Goal: Task Accomplishment & Management: Use online tool/utility

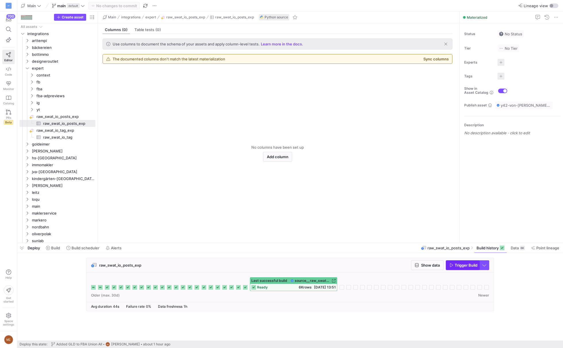
click at [467, 261] on span "button" at bounding box center [462, 264] width 33 height 9
click at [59, 232] on span "oliverpolak" at bounding box center [56, 233] width 49 height 7
click at [64, 240] on span "ig" at bounding box center [58, 240] width 44 height 7
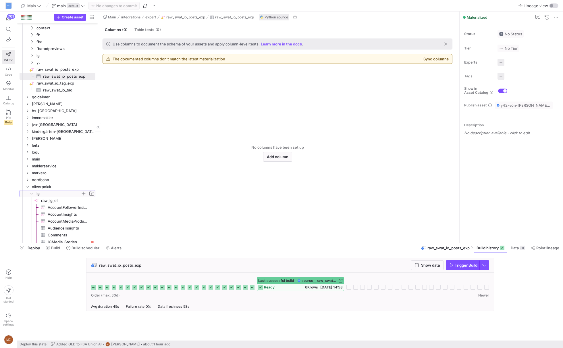
scroll to position [88, 0]
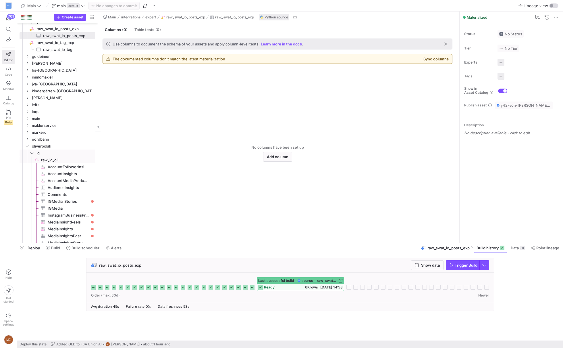
click at [67, 159] on span "raw_ig_oli​​​​​​​​" at bounding box center [67, 160] width 53 height 7
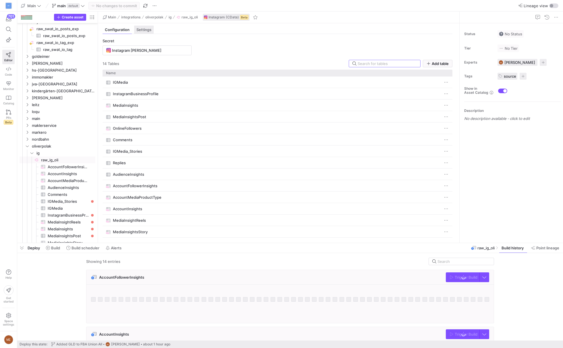
click at [141, 32] on div "Settings" at bounding box center [144, 30] width 20 height 8
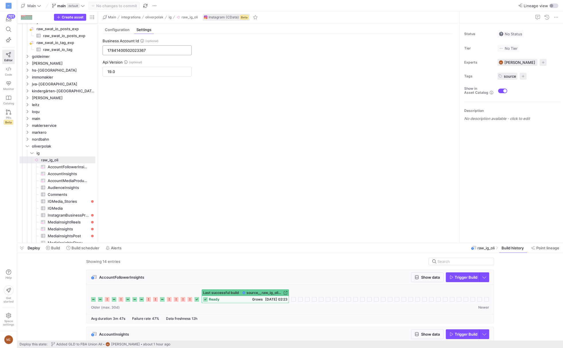
click at [158, 51] on input "17841400502023367" at bounding box center [146, 50] width 79 height 5
click at [266, 48] on div "Business Account Id 17841400502023367 Api Version 19.0" at bounding box center [277, 136] width 359 height 204
click at [203, 96] on div "Business Account Id 17841400502023367 Api Version 19.0" at bounding box center [277, 136] width 359 height 204
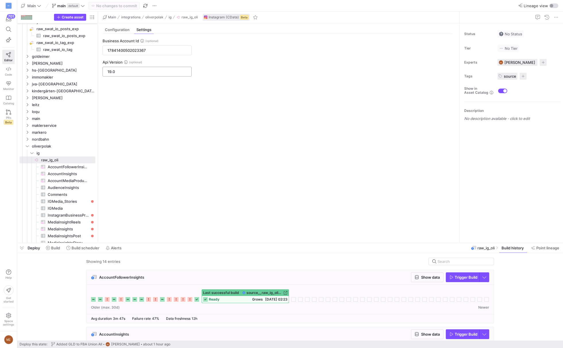
click at [145, 70] on input "19.0" at bounding box center [146, 71] width 79 height 5
click at [128, 62] on icon at bounding box center [125, 61] width 3 height 3
click at [230, 104] on div "Business Account Id 17841400502023367 Api Version 22" at bounding box center [277, 136] width 359 height 204
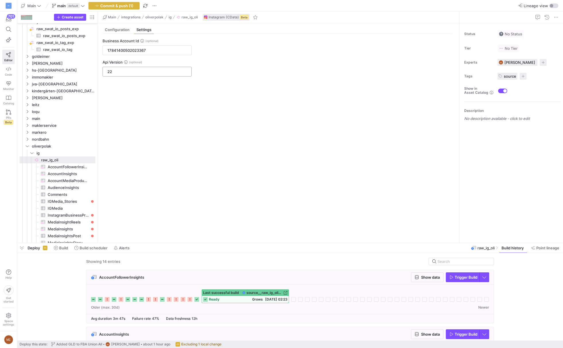
click at [155, 69] on input "22" at bounding box center [146, 71] width 79 height 5
type input "19.0"
click at [263, 199] on div "Business Account Id 17841400502023367 Api Version 19.0" at bounding box center [277, 136] width 359 height 204
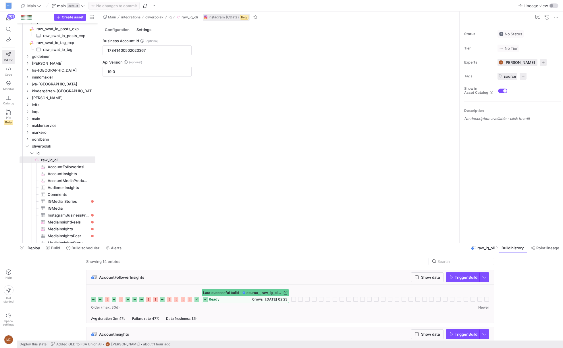
click at [180, 60] on div "Api Version" at bounding box center [147, 62] width 89 height 5
click at [145, 106] on div "Business Account Id 17841400502023367 Api Version 19.0" at bounding box center [277, 136] width 359 height 204
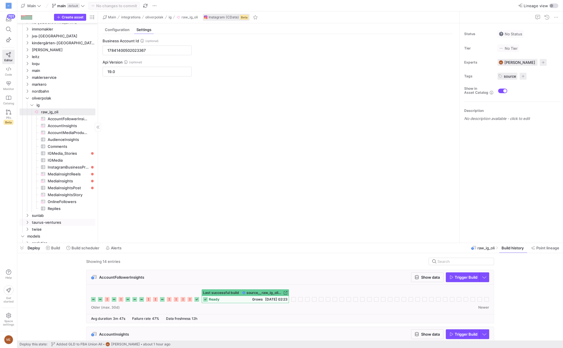
scroll to position [140, 0]
click at [271, 181] on div "Business Account Id 17841400502023367 Api Version 19.0" at bounding box center [277, 136] width 359 height 204
click at [72, 122] on span "AccountInsights​​​​​​​​​" at bounding box center [68, 121] width 41 height 7
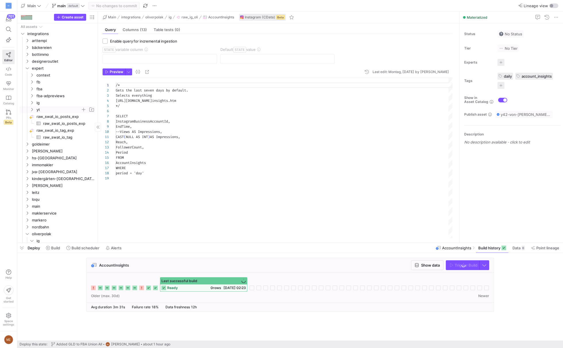
scroll to position [52, 0]
click at [61, 145] on span "goldeimer" at bounding box center [56, 144] width 49 height 7
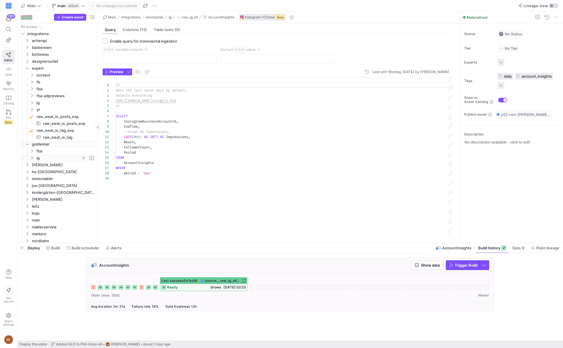
click at [64, 156] on span "ig" at bounding box center [58, 158] width 44 height 7
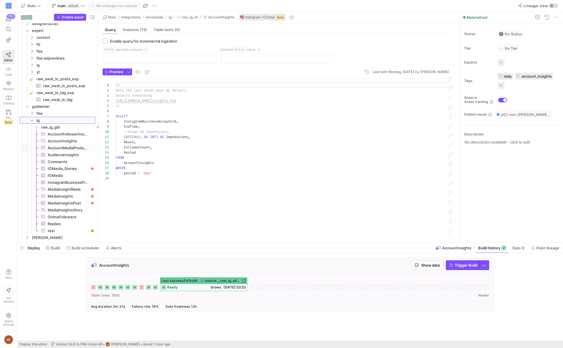
scroll to position [39, 0]
click at [62, 226] on span "test​​​​​​​​​" at bounding box center [68, 229] width 41 height 7
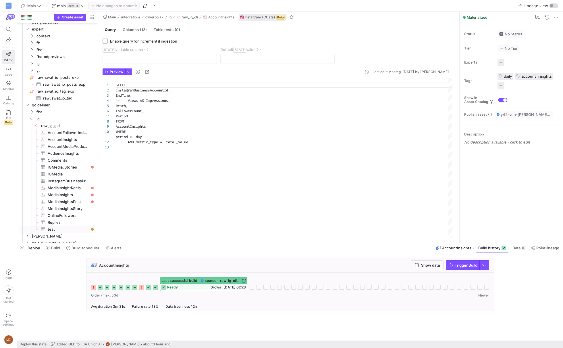
click at [134, 206] on div "SELECT InstagramBusinessAccountId, EndTime, -- Views AS Impressions, Reach, Fol…" at bounding box center [284, 158] width 337 height 161
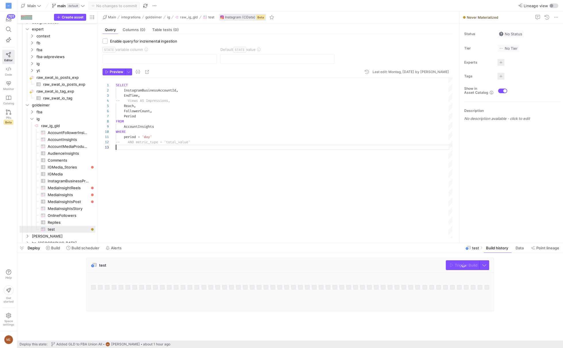
click at [180, 192] on div "SELECT InstagramBusinessAccountId , EndTime , -- Views AS Impressions, Reach , …" at bounding box center [284, 158] width 337 height 161
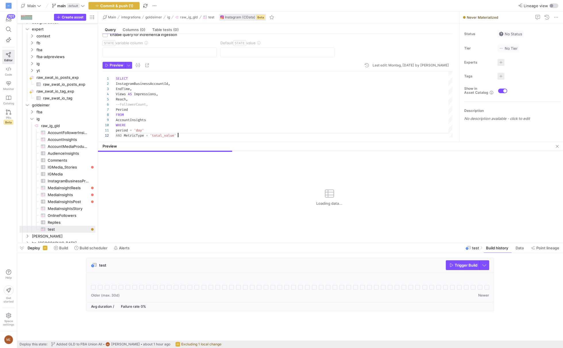
click at [119, 104] on div "SELECT InstagramBusinessAccountId , EndTime , Views AS Impressions , Reach , --…" at bounding box center [284, 104] width 337 height 67
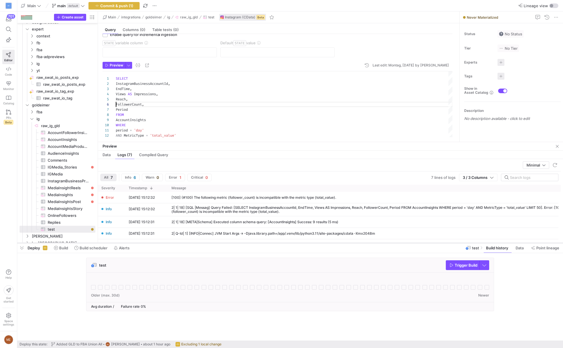
scroll to position [0, 0]
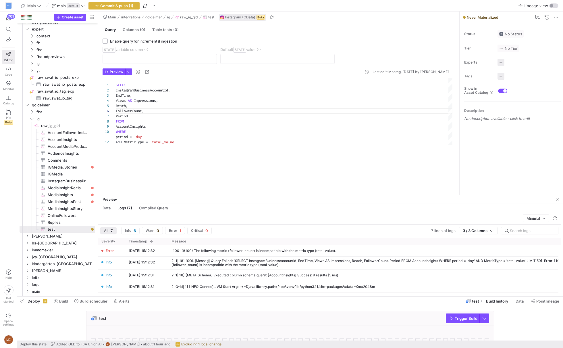
drag, startPoint x: 150, startPoint y: 242, endPoint x: 152, endPoint y: 303, distance: 60.9
click at [152, 297] on div at bounding box center [290, 296] width 546 height 2
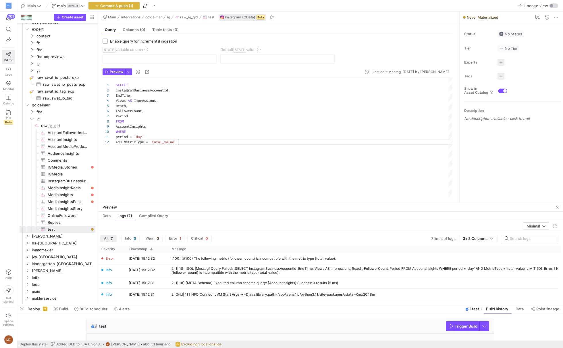
click at [196, 169] on div "SELECT InstagramBusinessAccountId , EndTime , Views AS Impressions , Reach , Fo…" at bounding box center [284, 138] width 337 height 121
drag, startPoint x: 155, startPoint y: 136, endPoint x: 101, endPoint y: 85, distance: 75.0
click at [116, 85] on div "SELECT InstagramBusinessAccountId , EndTime , Views AS Impressions , Reach , Fo…" at bounding box center [284, 138] width 337 height 121
click at [154, 149] on div "SELECT InstagramBusinessAccountId , EndTime , Views AS Impressions , Reach , Fo…" at bounding box center [284, 138] width 337 height 121
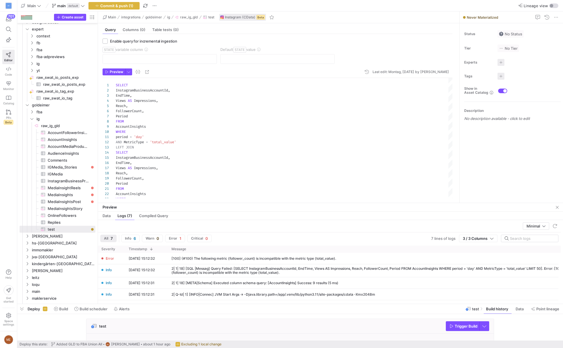
scroll to position [8, 0]
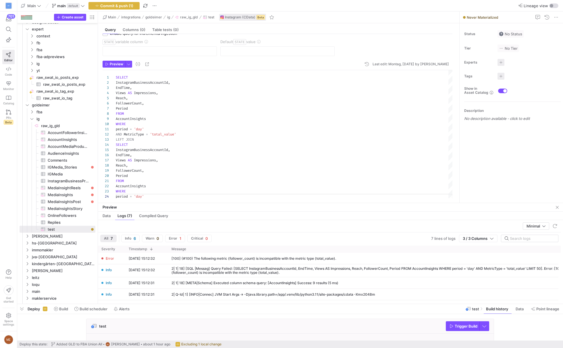
click at [195, 135] on div "SELECT InstagramBusinessAccountId , EndTime , Views AS Impressions , Reach , Fo…" at bounding box center [284, 134] width 337 height 129
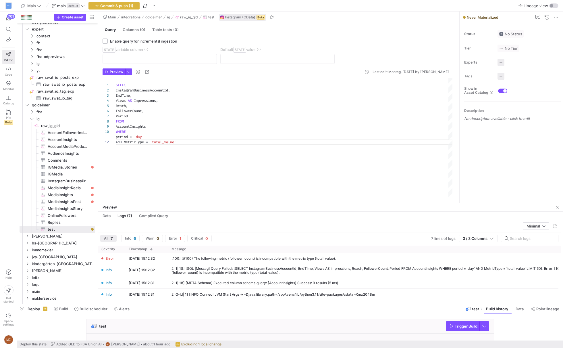
scroll to position [26, 0]
click at [116, 110] on div "SELECT InstagramBusinessAccountId , EndTime , Views AS Impressions , Reach , Fo…" at bounding box center [284, 138] width 337 height 121
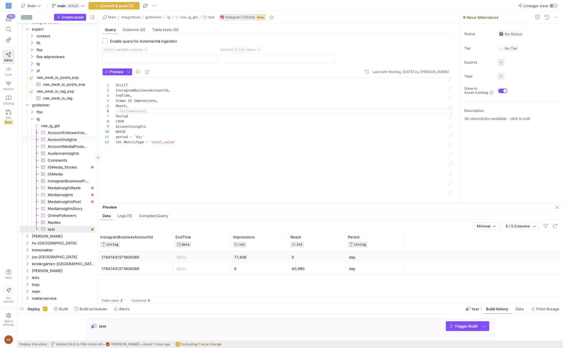
type textarea "SELECT InstagramBusinessAccountId, EndTime, Views AS Impressions, Reach, --Foll…"
click at [74, 139] on span "AccountInsights​​​​​​​​​" at bounding box center [68, 139] width 41 height 7
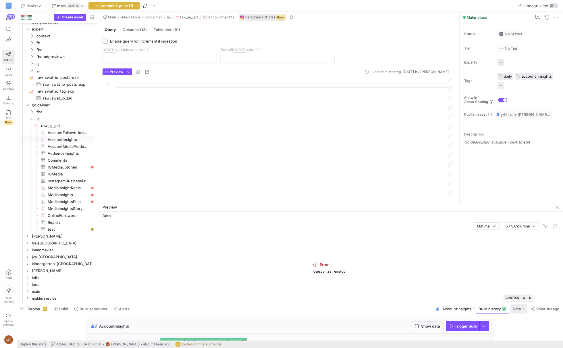
click at [520, 311] on span at bounding box center [519, 308] width 17 height 9
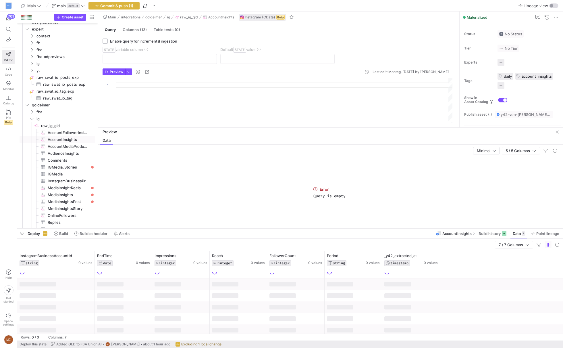
drag, startPoint x: 389, startPoint y: 303, endPoint x: 395, endPoint y: 228, distance: 75.5
click at [395, 228] on div at bounding box center [290, 228] width 546 height 2
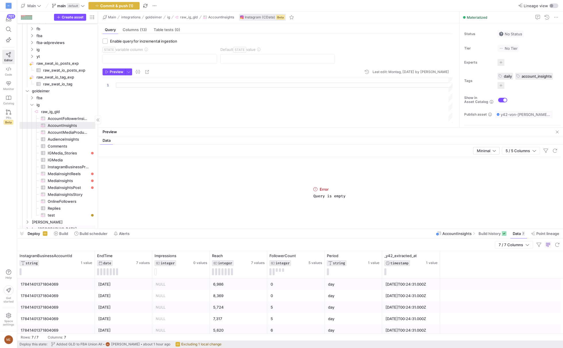
scroll to position [57, 0]
click at [73, 213] on link "test​​​​​​​​​" at bounding box center [58, 210] width 76 height 7
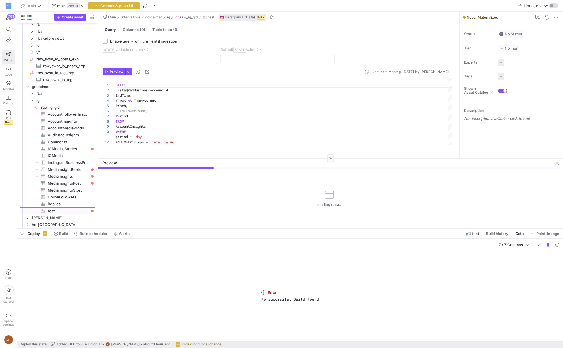
drag, startPoint x: 175, startPoint y: 127, endPoint x: 175, endPoint y: 157, distance: 30.2
click at [175, 158] on div at bounding box center [330, 158] width 465 height 0
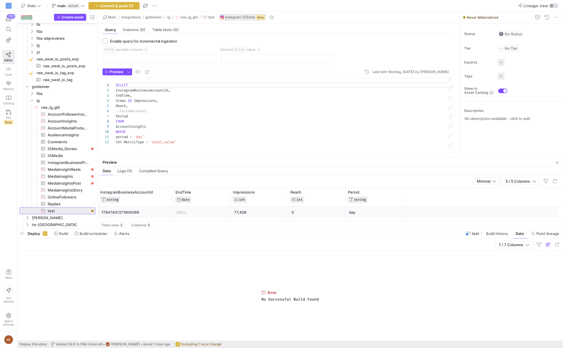
scroll to position [1, 0]
click at [165, 95] on div "SELECT InstagramBusinessAccountId , EndTime , Views AS Impressions , Reach , --…" at bounding box center [284, 116] width 337 height 76
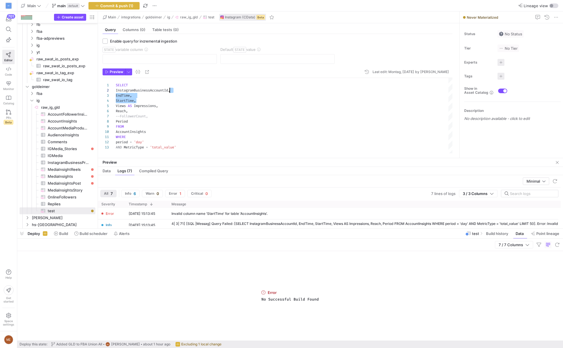
scroll to position [10, 16]
drag, startPoint x: 169, startPoint y: 101, endPoint x: 167, endPoint y: 97, distance: 4.4
click at [167, 97] on div "SELECT InstagramBusinessAccountId , EndTime , Views AS Impressions , Reach , --…" at bounding box center [284, 116] width 337 height 76
type textarea "SELECT InstagramBusinessAccountId, EndTime, Views AS Impressions, Reach, --Foll…"
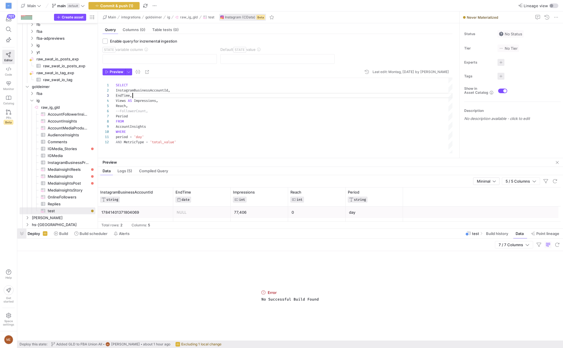
click at [19, 233] on span "button" at bounding box center [21, 233] width 9 height 10
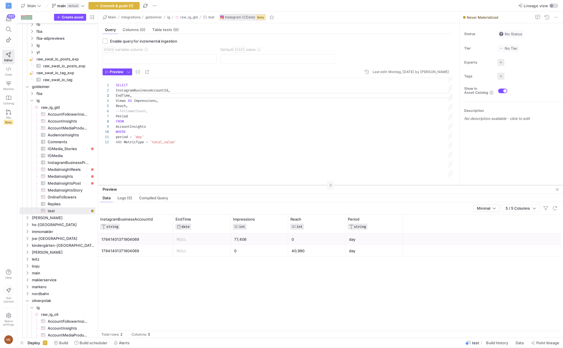
drag, startPoint x: 214, startPoint y: 267, endPoint x: 217, endPoint y: 185, distance: 82.2
click at [217, 185] on div at bounding box center [330, 185] width 465 height 0
click at [130, 199] on span "Logs (5)" at bounding box center [125, 198] width 15 height 4
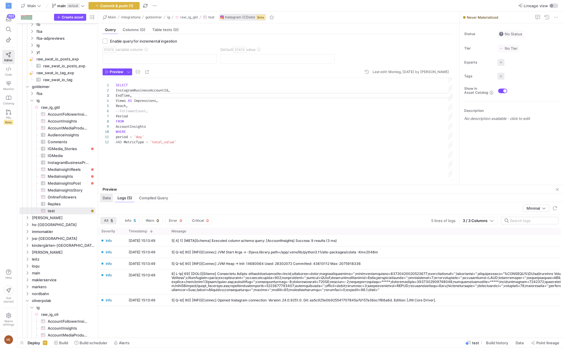
click at [107, 200] on div "Data" at bounding box center [106, 198] width 13 height 8
